Goal: Task Accomplishment & Management: Manage account settings

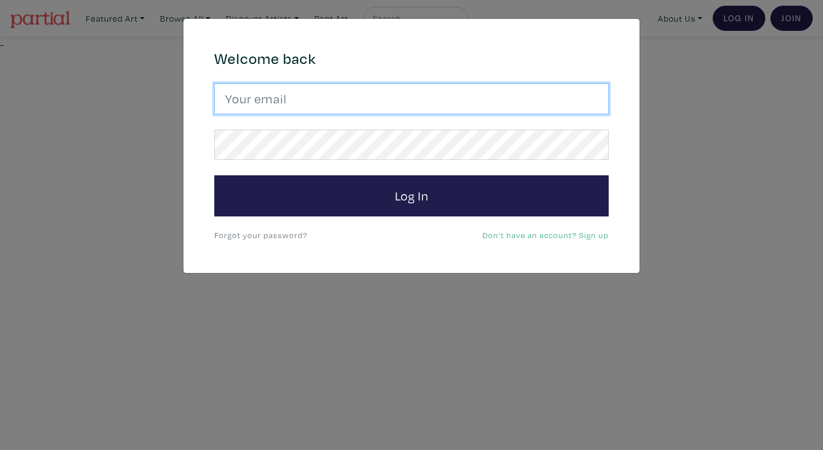
click at [269, 105] on input "email" at bounding box center [411, 98] width 394 height 31
type input "anoomub45@gmail.com"
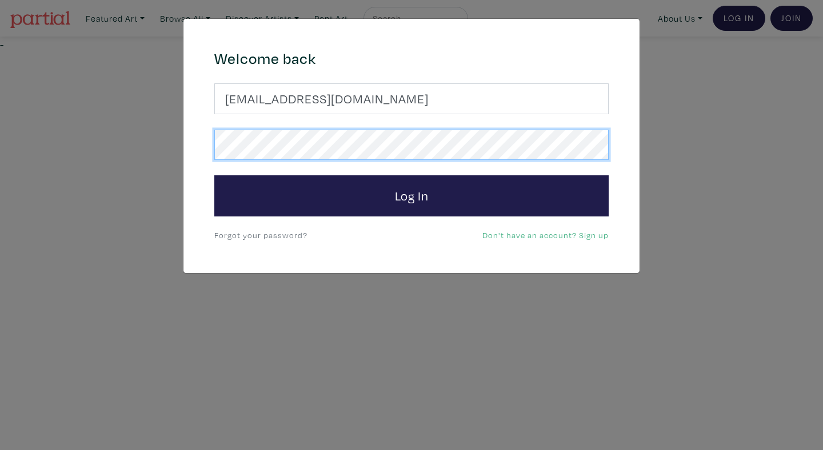
click at [214, 175] on button "Log In" at bounding box center [411, 195] width 394 height 41
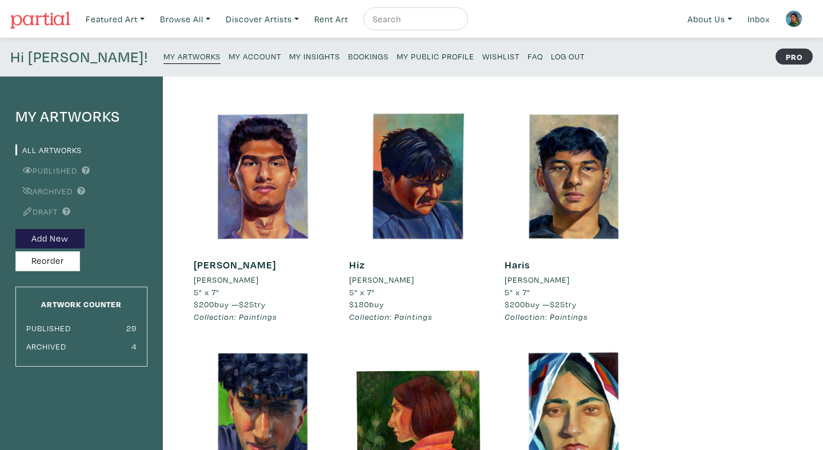
click at [289, 54] on small "My Insights" at bounding box center [314, 56] width 51 height 11
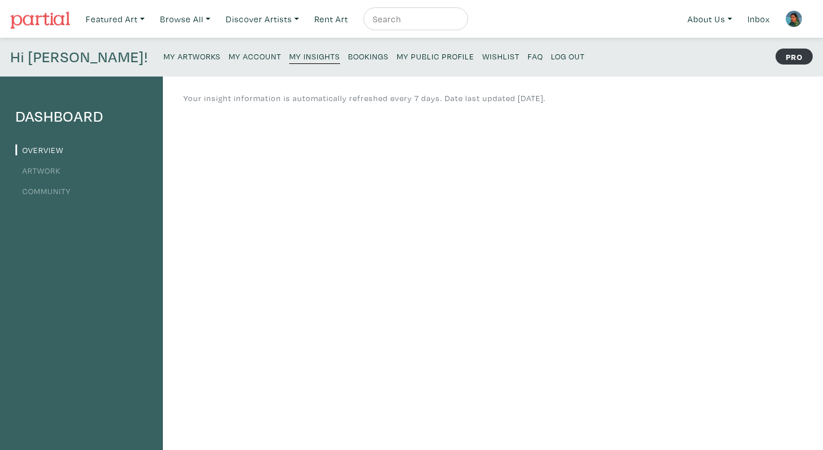
click at [348, 50] on link "Bookings" at bounding box center [368, 55] width 41 height 15
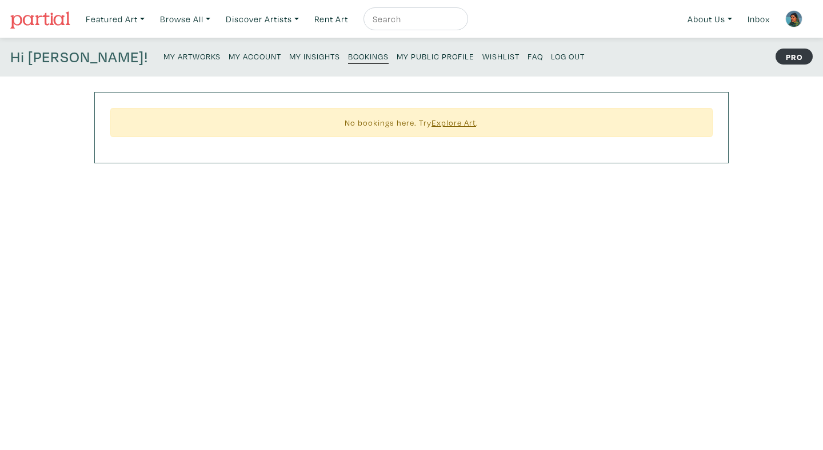
click at [229, 53] on small "My Account" at bounding box center [255, 56] width 53 height 11
